Goal: Communication & Community: Participate in discussion

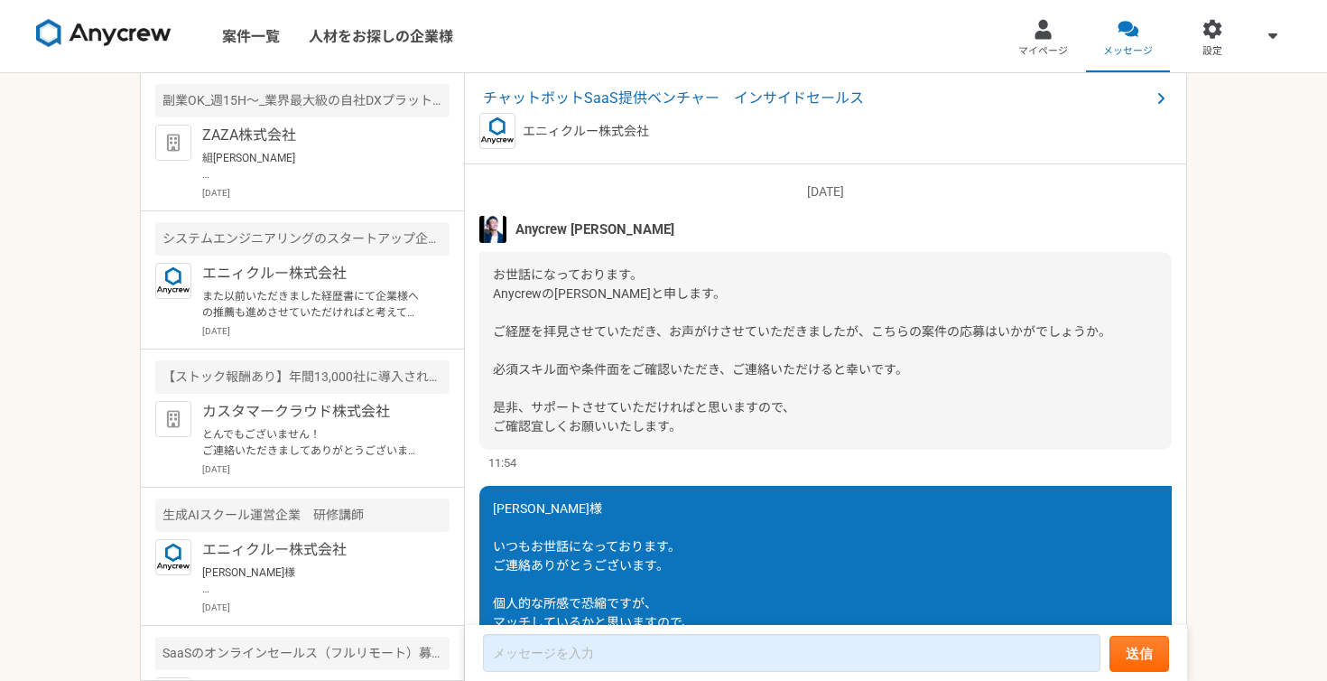
scroll to position [418, 0]
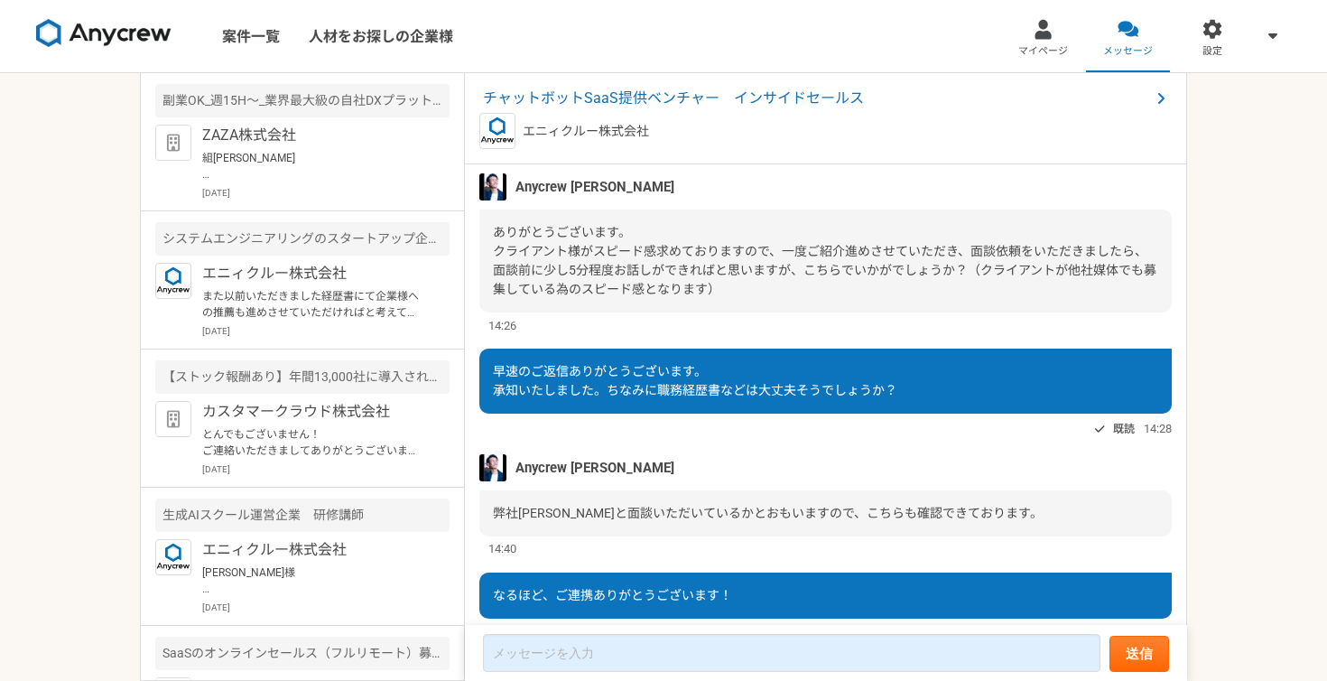
scroll to position [1316, 0]
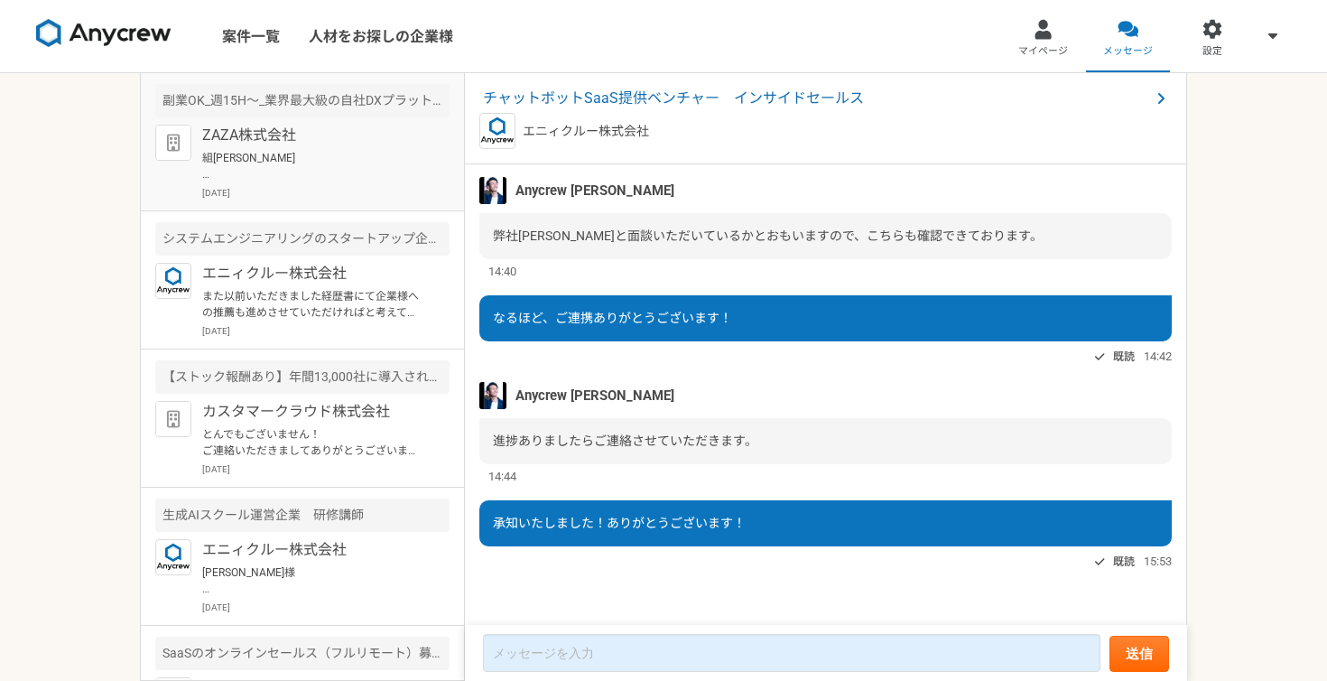
click at [247, 190] on p "[DATE]" at bounding box center [325, 193] width 247 height 14
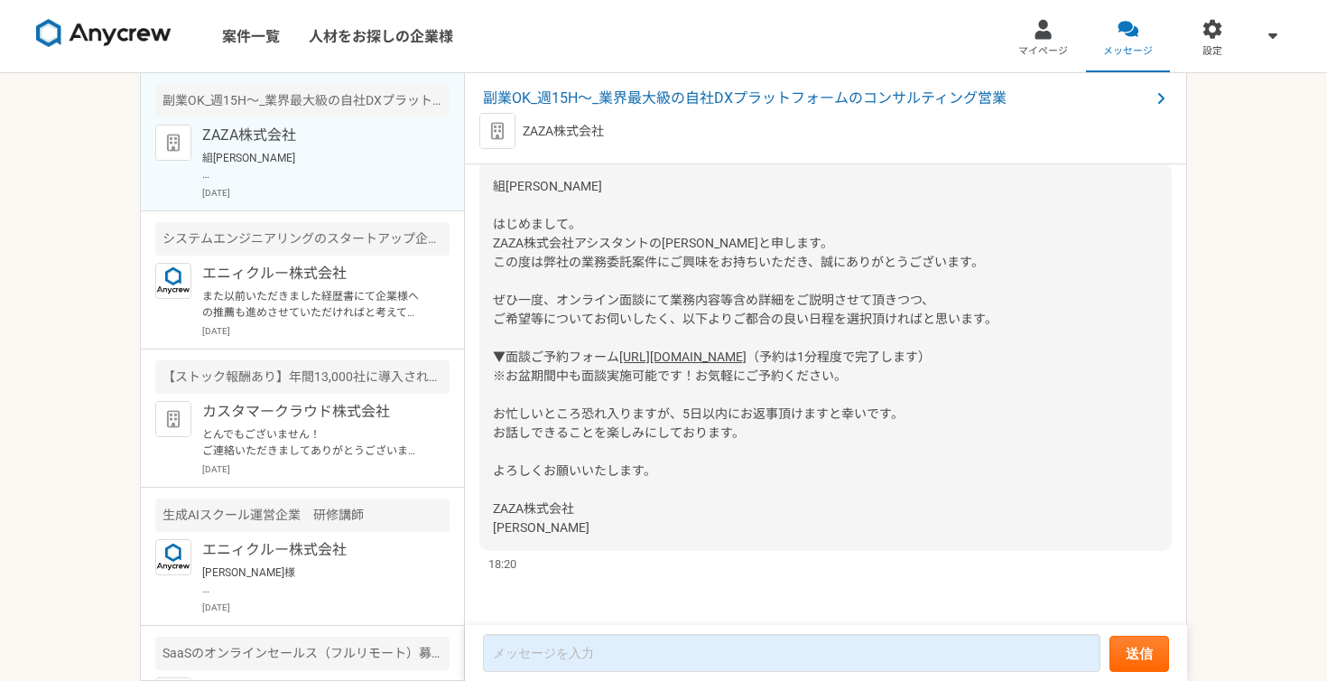
scroll to position [864, 0]
click at [316, 326] on p "[DATE]" at bounding box center [325, 331] width 247 height 14
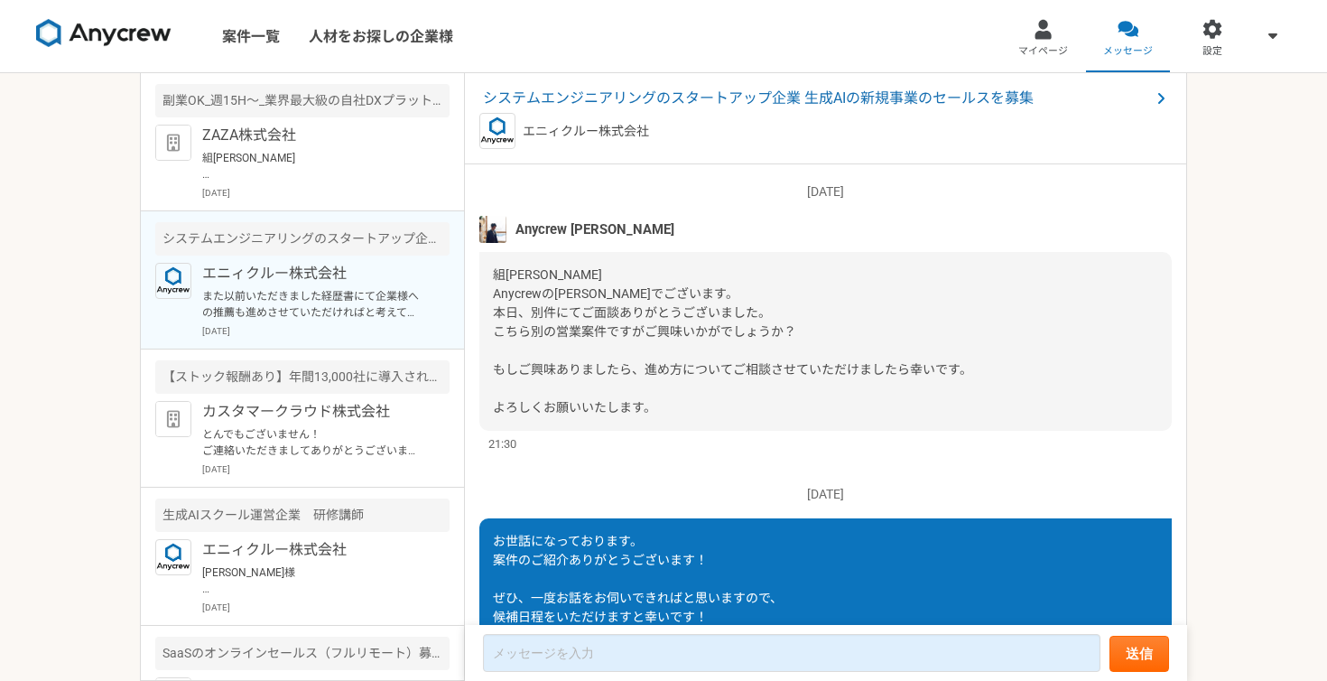
scroll to position [463, 0]
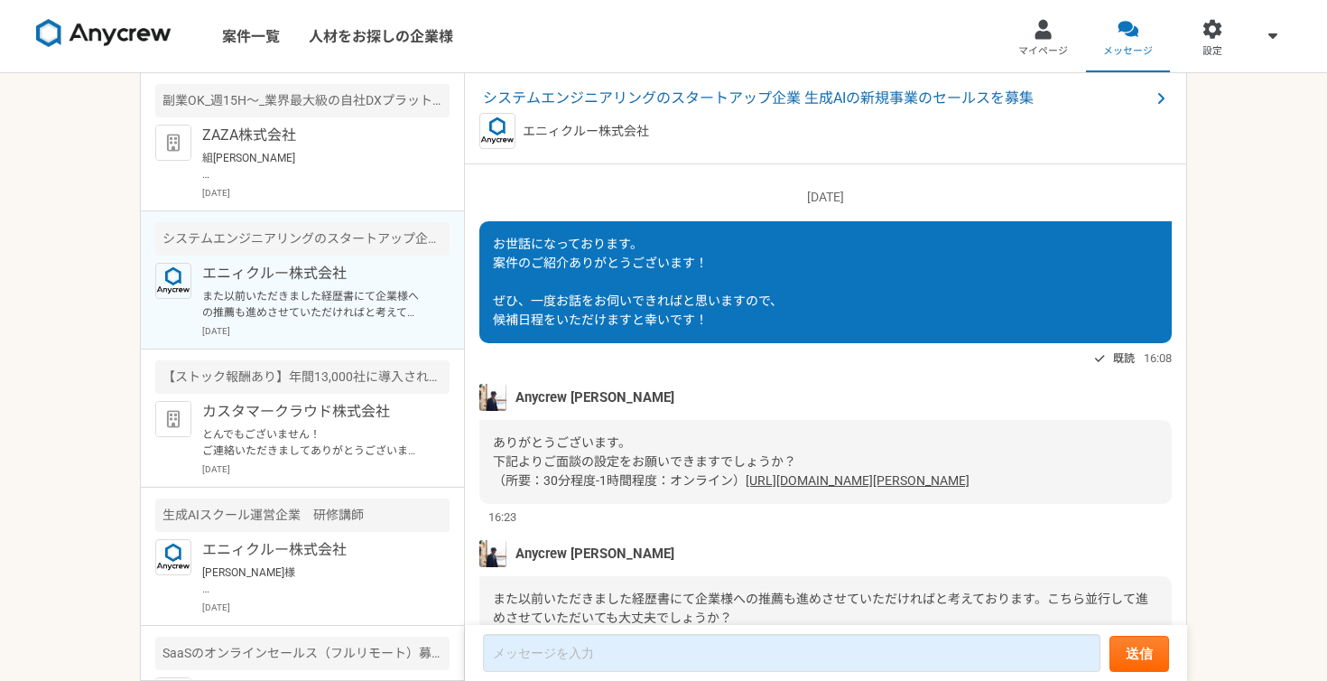
scroll to position [463, 0]
